Goal: Navigation & Orientation: Understand site structure

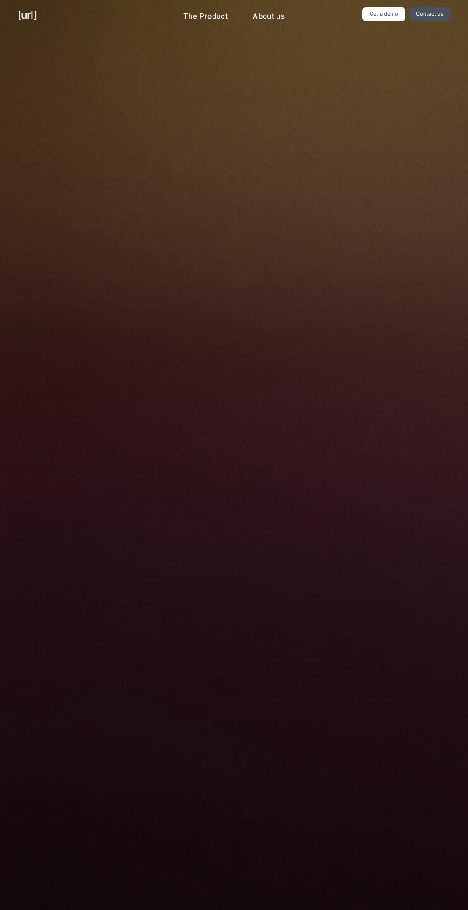
click at [33, 14] on link "[URL]" at bounding box center [27, 15] width 19 height 16
click at [266, 14] on link "About us" at bounding box center [268, 16] width 47 height 19
click at [37, 18] on link "[URL]" at bounding box center [27, 15] width 19 height 16
